Goal: Information Seeking & Learning: Learn about a topic

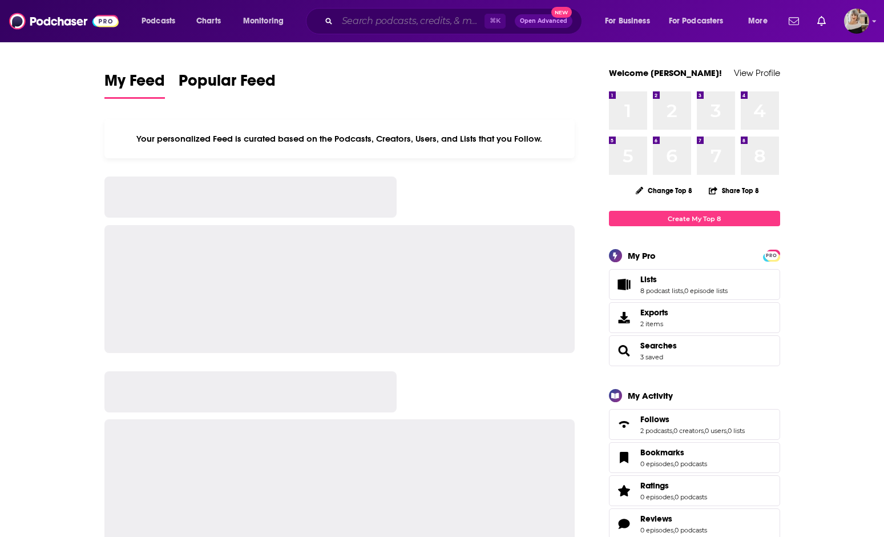
click at [359, 24] on input "Search podcasts, credits, & more..." at bounding box center [410, 21] width 147 height 18
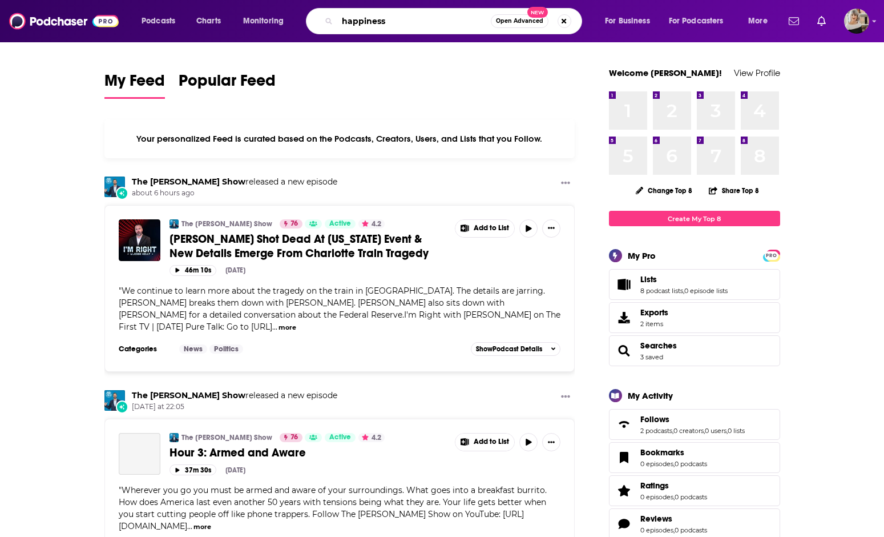
type input "happiness"
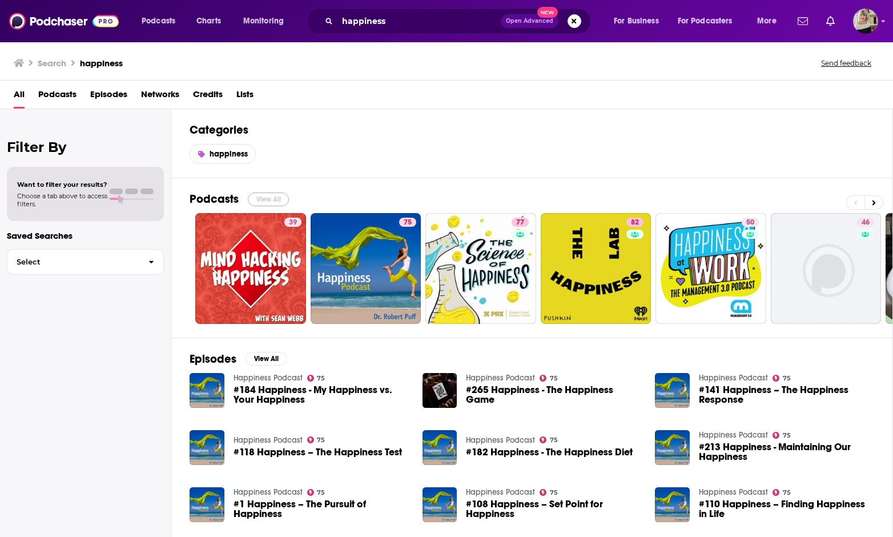
click at [267, 200] on button "View All" at bounding box center [268, 199] width 41 height 14
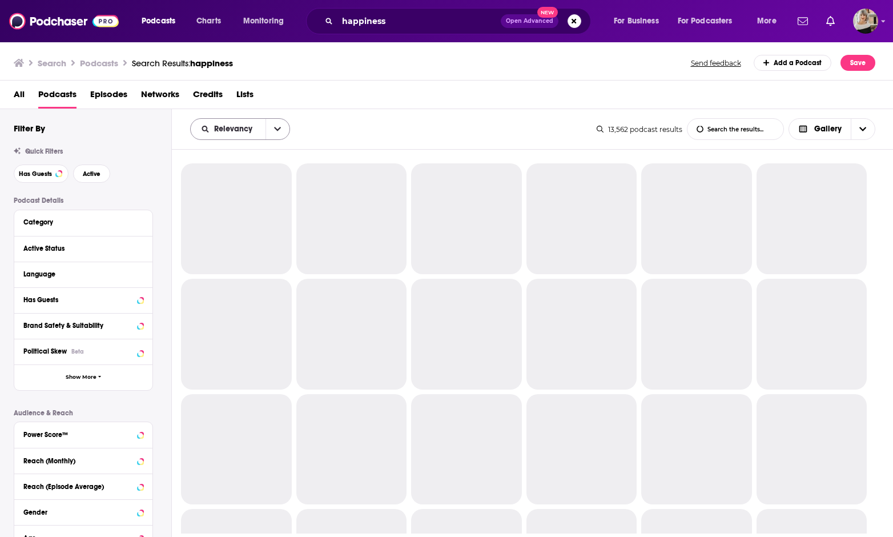
click at [259, 130] on span "Relevancy" at bounding box center [228, 129] width 75 height 8
click at [232, 231] on div "Power Score" at bounding box center [240, 226] width 100 height 19
